Goal: Task Accomplishment & Management: Complete application form

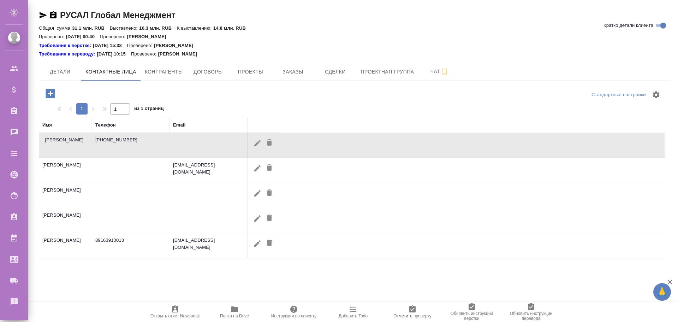
select select "RU"
click at [47, 93] on icon "button" at bounding box center [50, 93] width 9 height 9
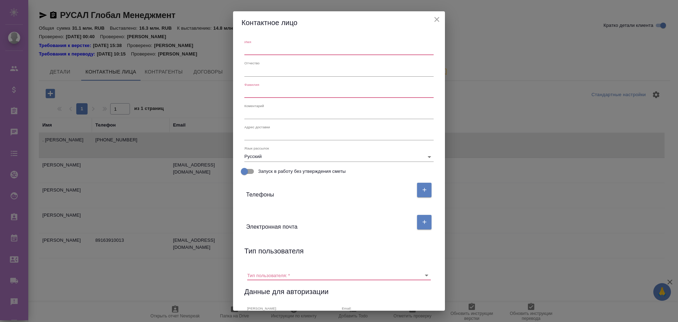
click at [438, 19] on icon "close" at bounding box center [436, 19] width 5 height 5
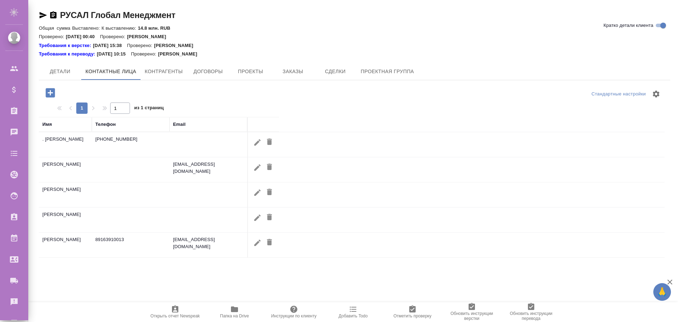
select select "RU"
click at [259, 143] on icon "button" at bounding box center [257, 143] width 6 height 6
type input "[PERSON_NAME]"
type input "Владимировна"
type input "."
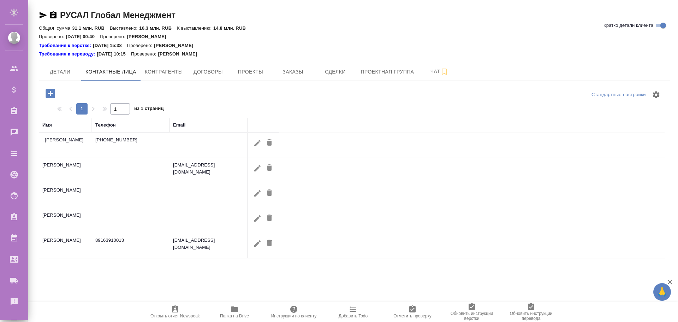
type input "Пользователь"
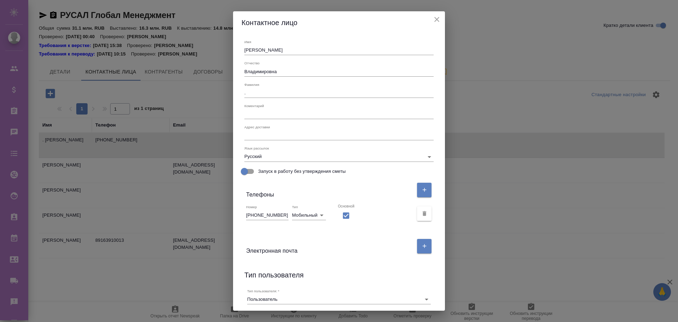
click at [439, 19] on icon "close" at bounding box center [437, 19] width 8 height 8
